Goal: Find specific page/section: Find specific page/section

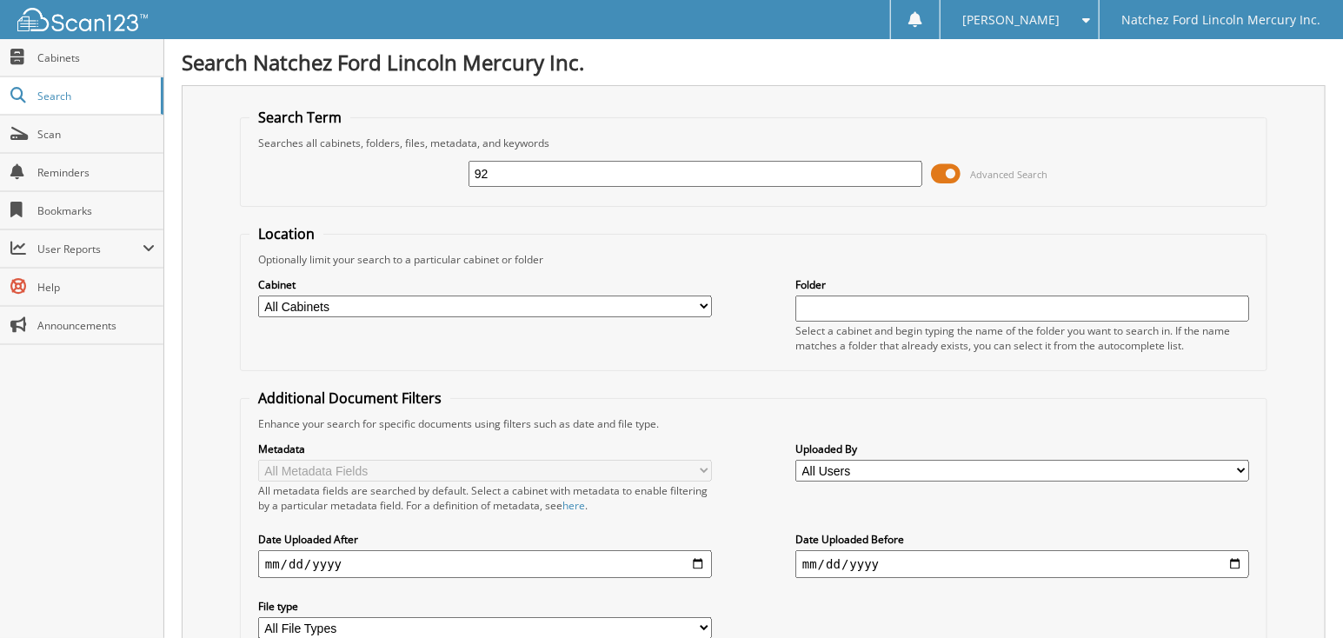
type input "2"
type input "[US_STATE]"
click at [914, 471] on select "All Users [PERSON_NAME] [PERSON_NAME] [PERSON_NAME] [PERSON_NAME] [PERSON_NAME]…" at bounding box center [1022, 471] width 454 height 22
select select "46581"
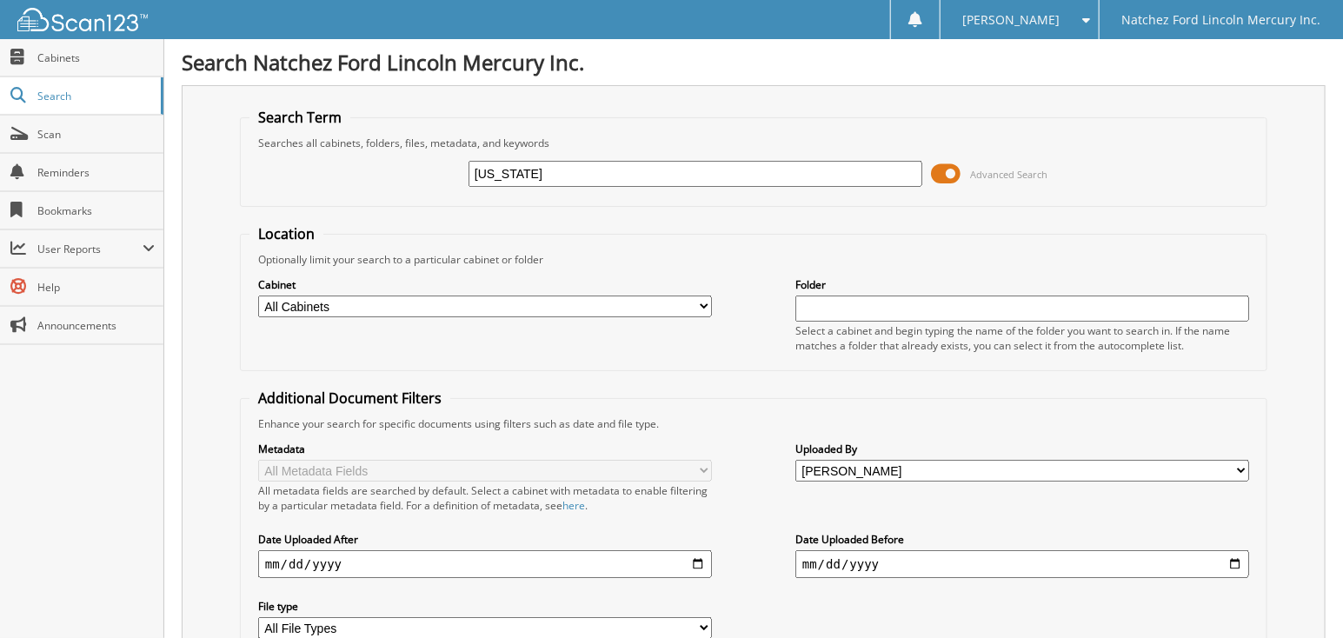
click at [795, 460] on select "All Users [PERSON_NAME] [PERSON_NAME] [PERSON_NAME] [PERSON_NAME] [PERSON_NAME]…" at bounding box center [1022, 471] width 454 height 22
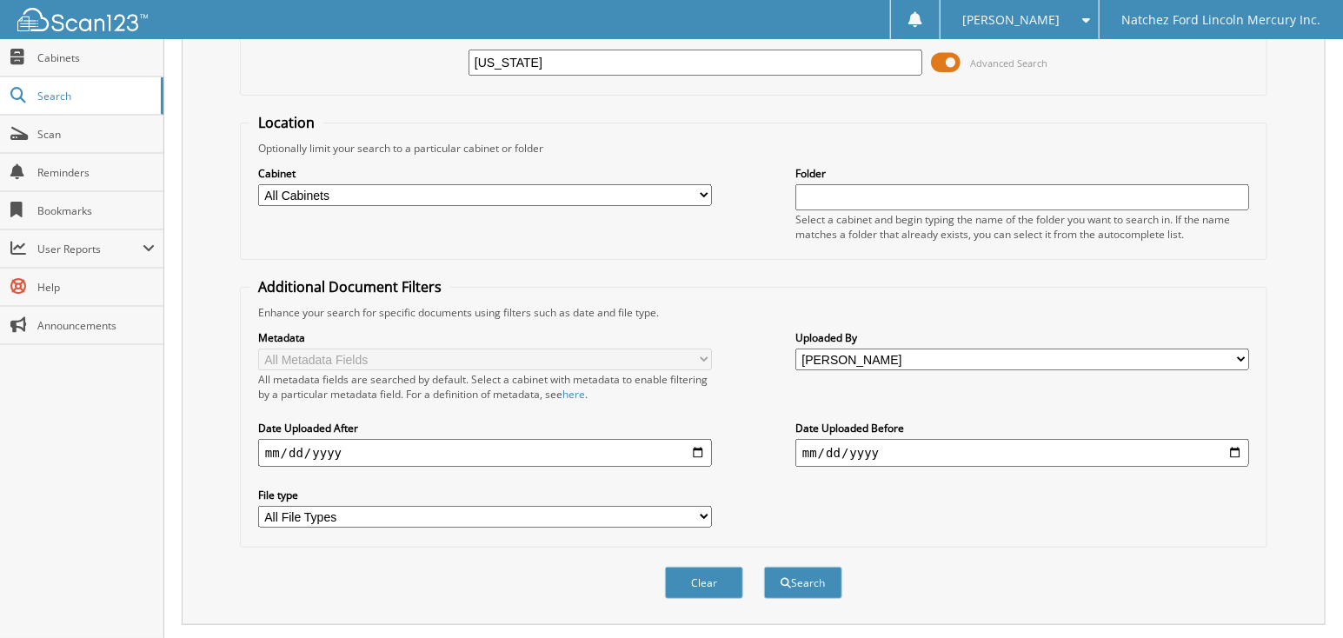
scroll to position [474, 0]
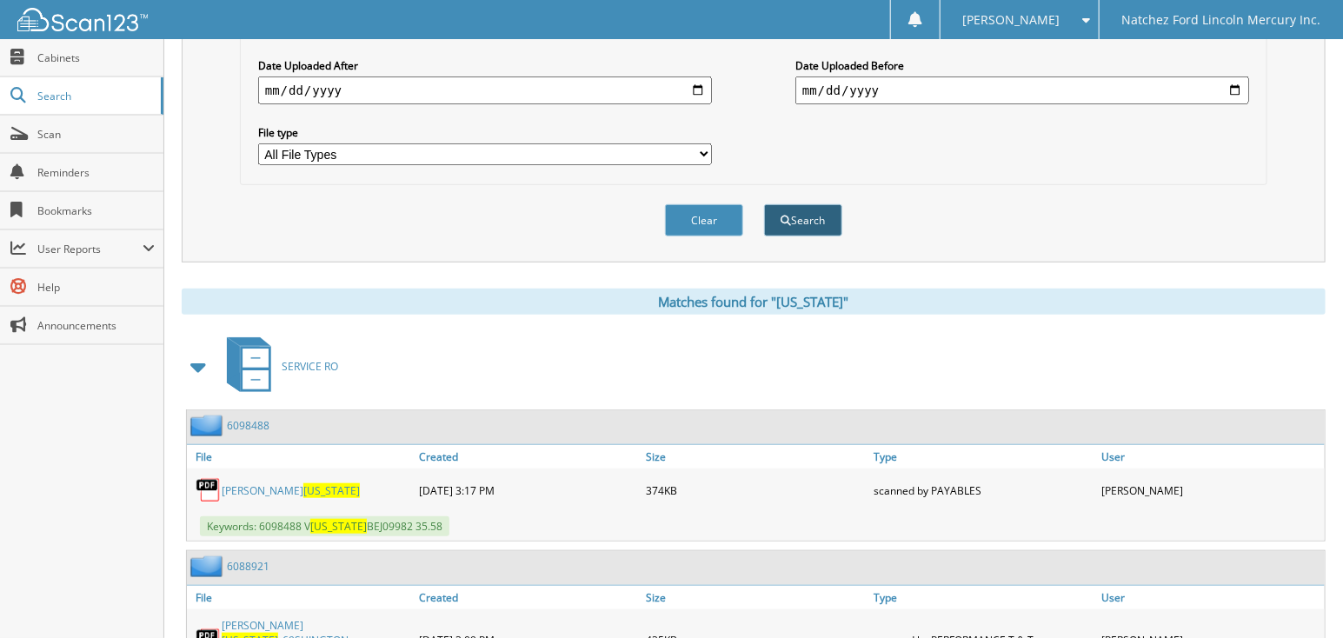
click at [807, 209] on button "Search" at bounding box center [803, 220] width 78 height 32
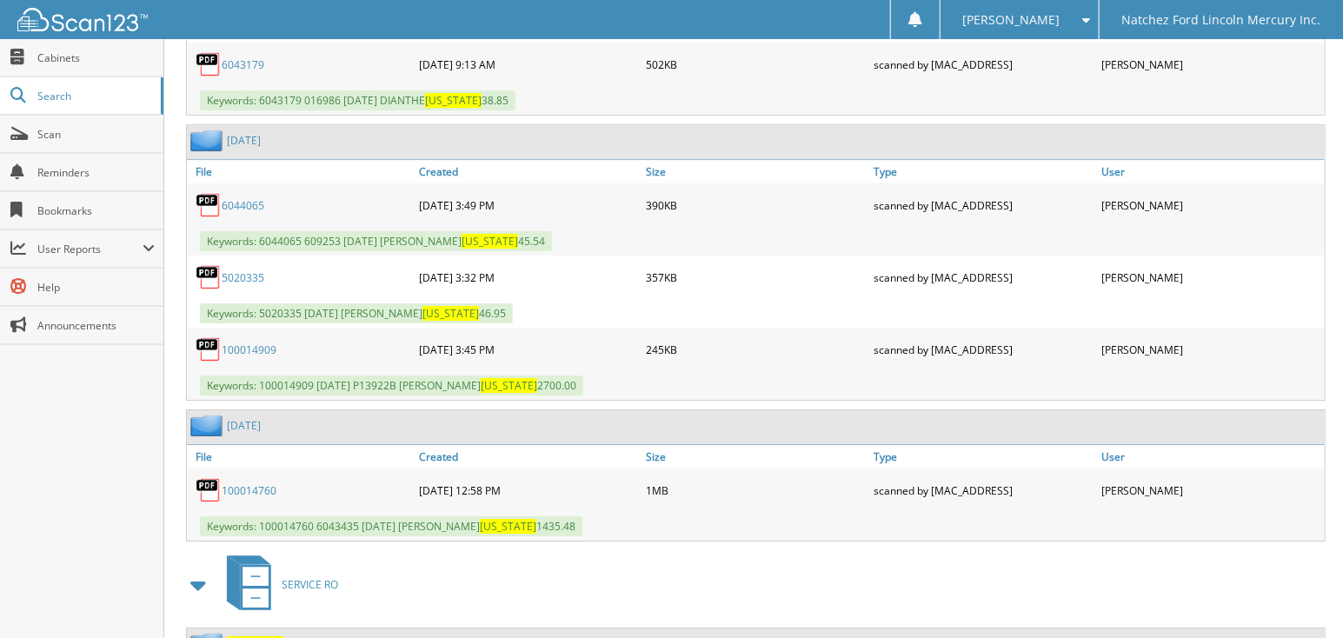
scroll to position [5387, 0]
